Goal: Task Accomplishment & Management: Manage account settings

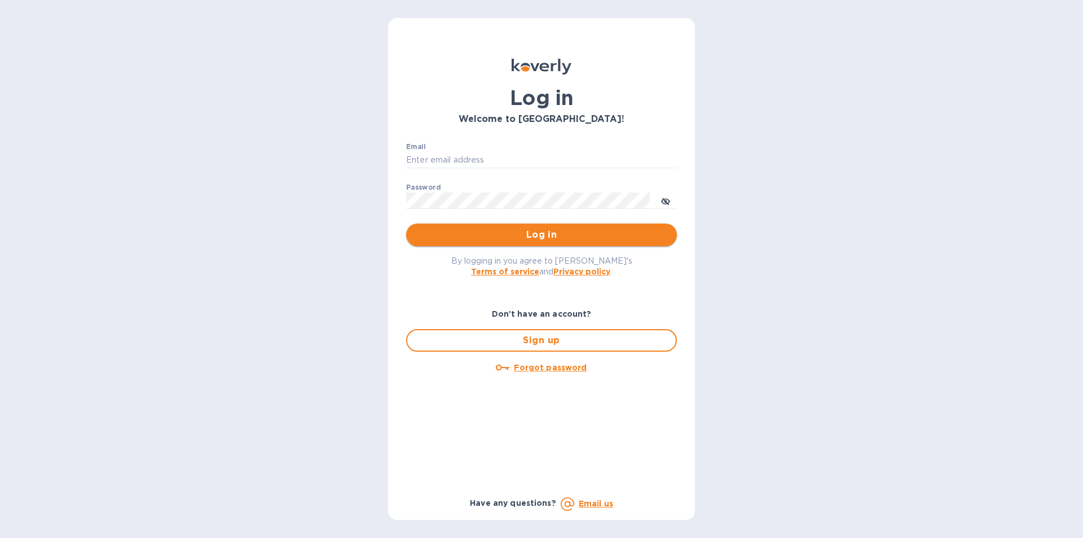
type input "[EMAIL_ADDRESS][DOMAIN_NAME]"
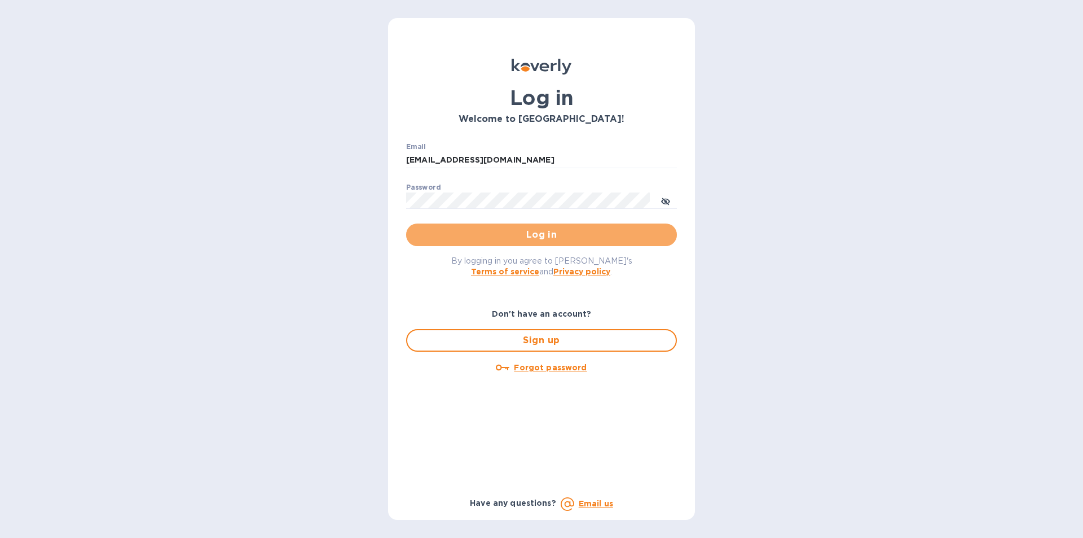
click at [533, 230] on span "Log in" at bounding box center [541, 235] width 253 height 14
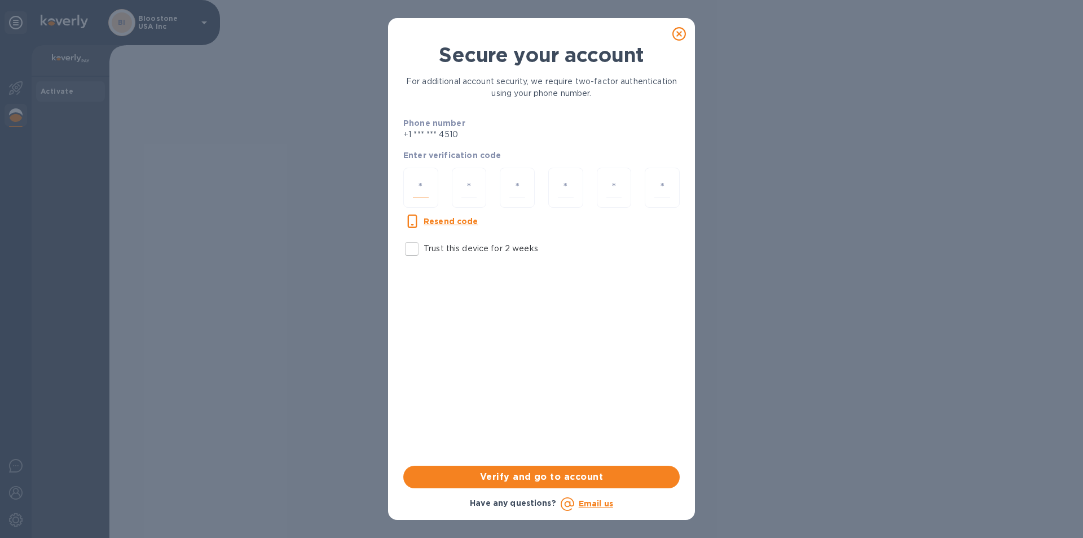
click at [421, 192] on input "number" at bounding box center [421, 187] width 16 height 21
type input "7"
type input "3"
type input "6"
type input "9"
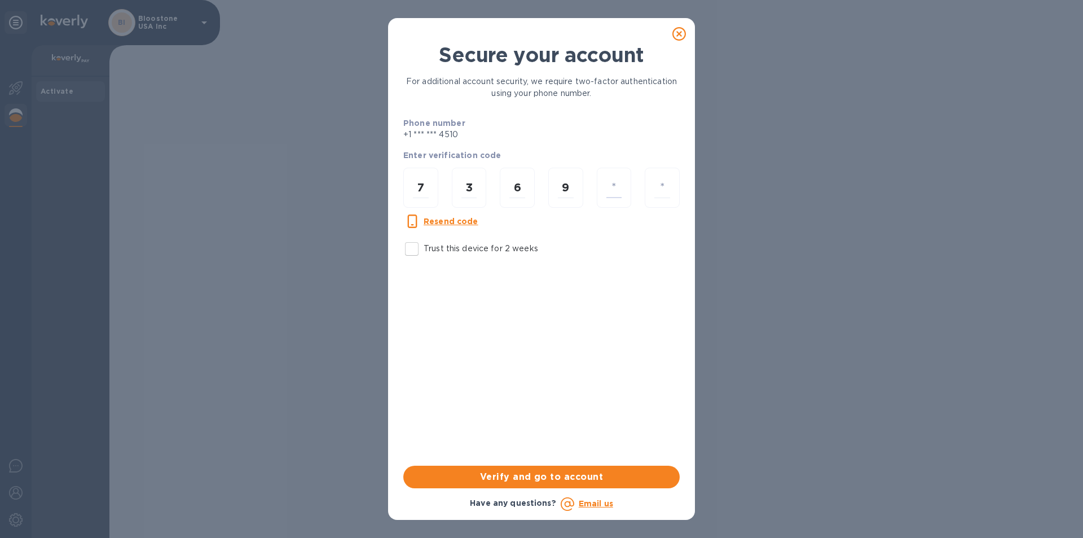
type input "1"
type input "8"
